Goal: Navigation & Orientation: Find specific page/section

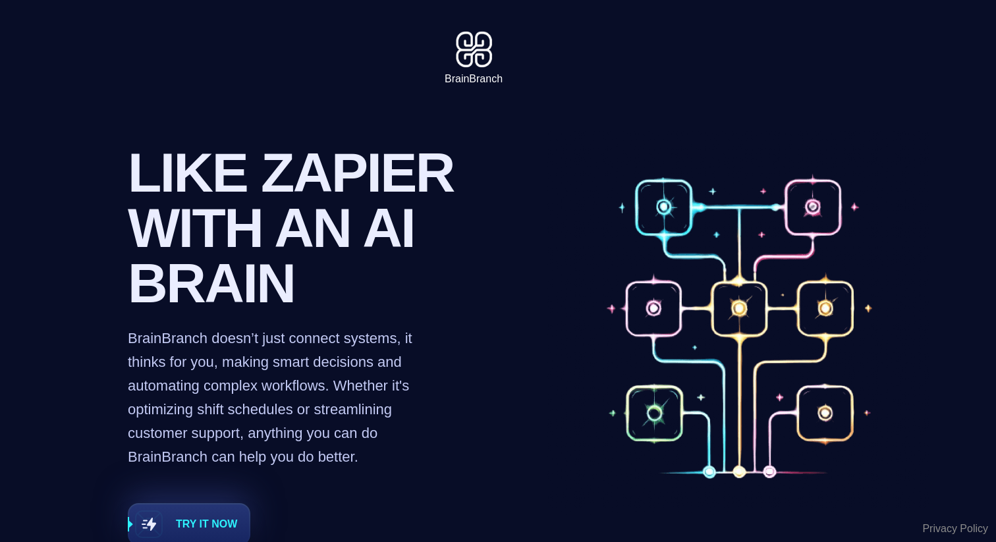
scroll to position [113, 0]
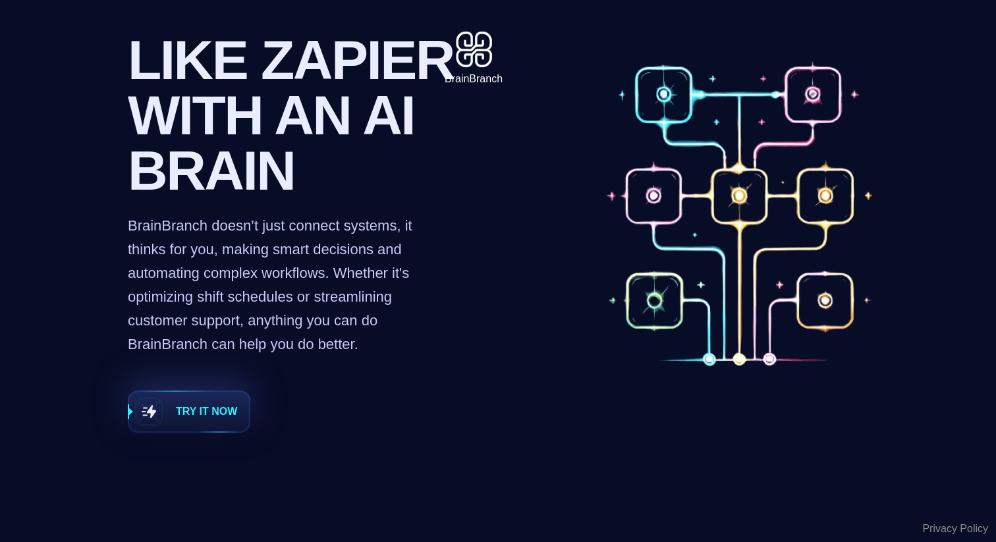
click at [185, 418] on span "Try it now" at bounding box center [206, 412] width 61 height 16
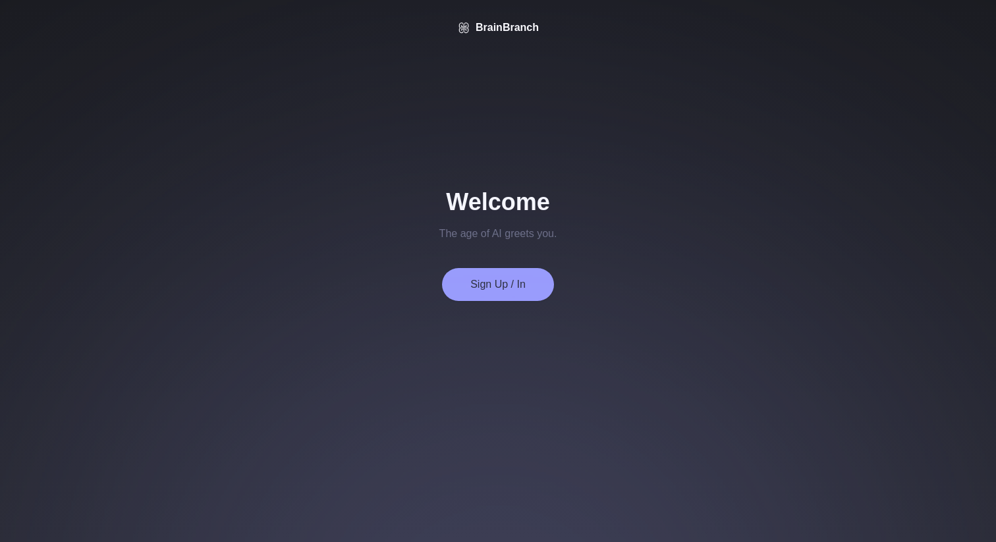
click at [489, 287] on button "Sign Up / In" at bounding box center [498, 284] width 112 height 33
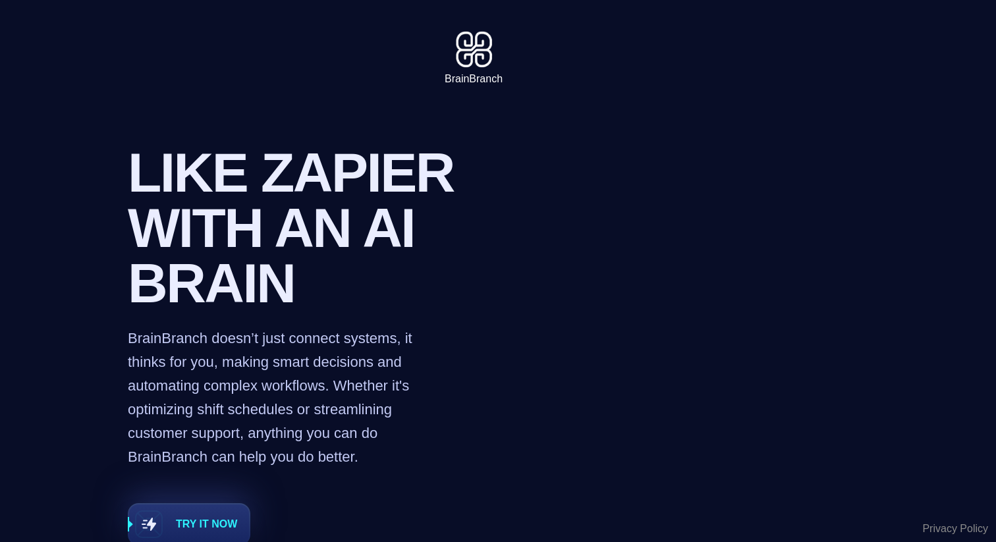
scroll to position [113, 0]
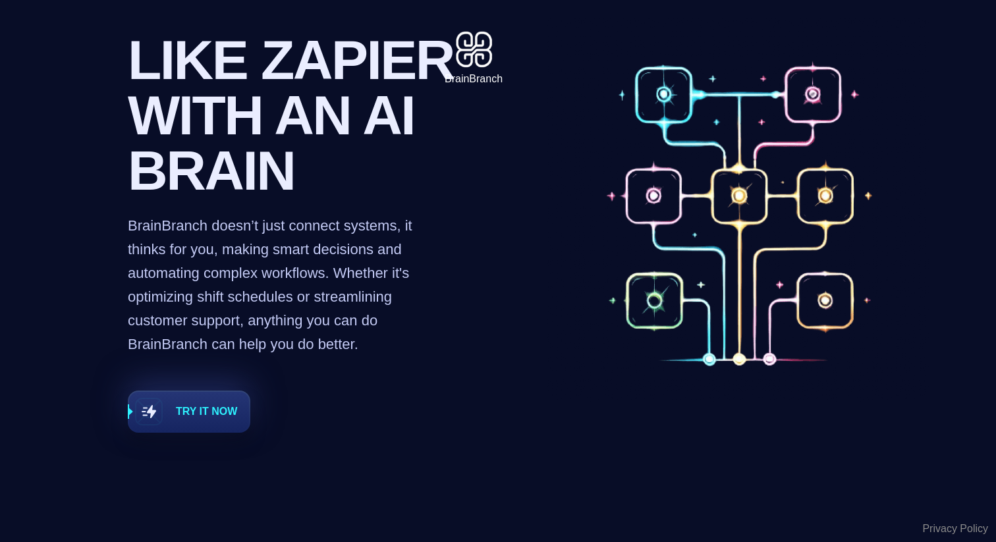
click at [938, 527] on link "Privacy Policy" at bounding box center [955, 529] width 66 height 16
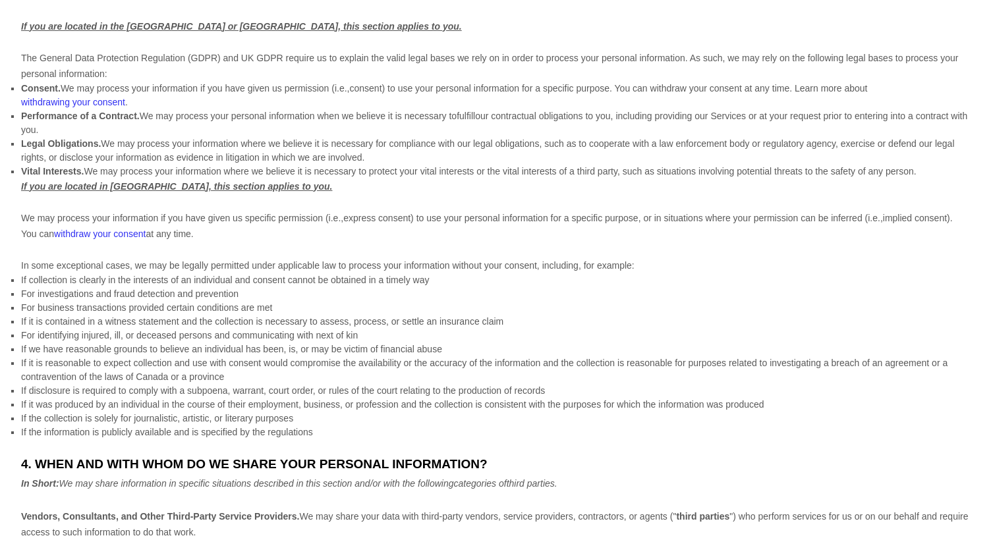
scroll to position [1898, 0]
